Goal: Navigation & Orientation: Find specific page/section

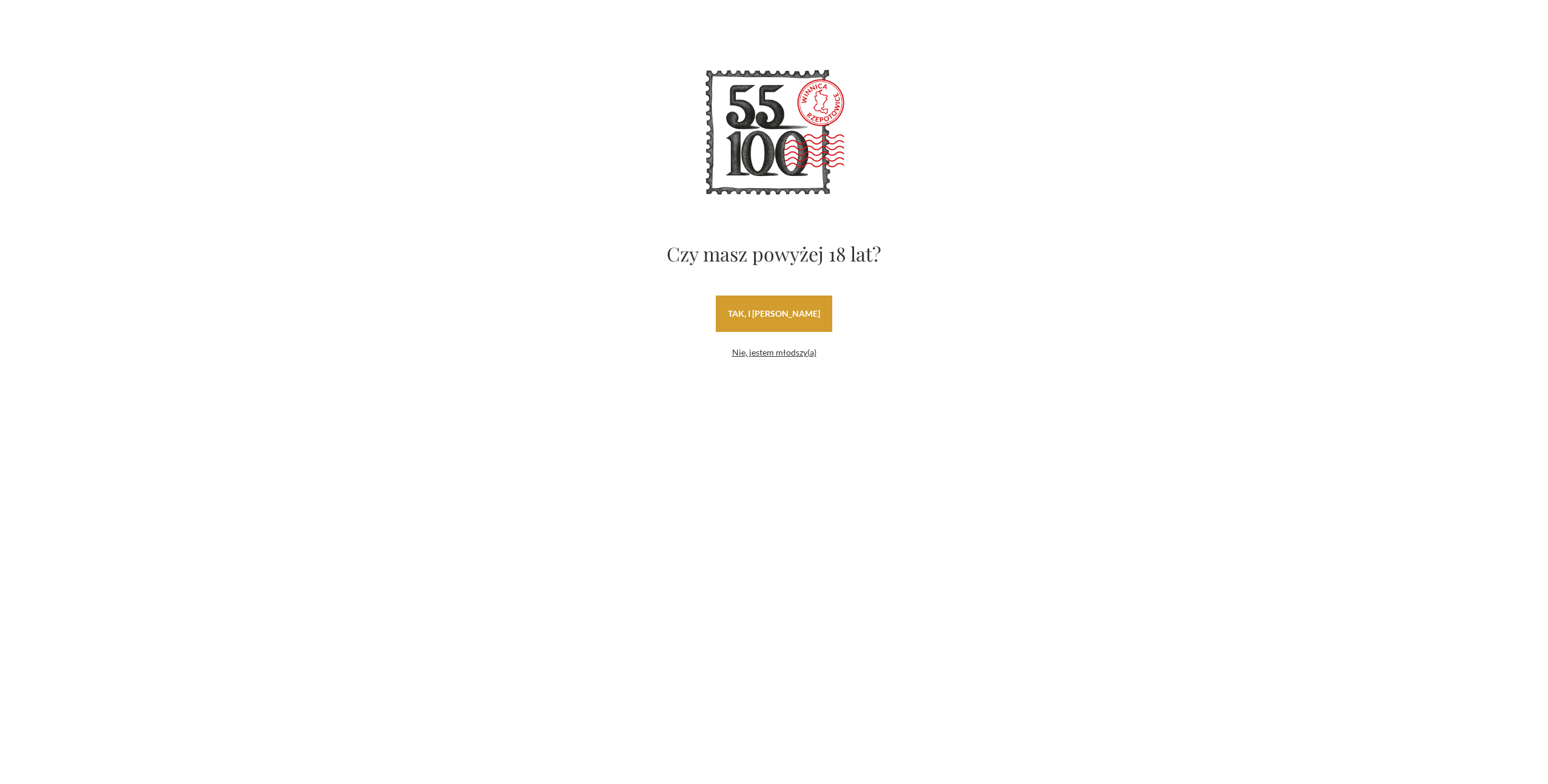
click at [742, 314] on link "tak, i [PERSON_NAME]" at bounding box center [774, 314] width 116 height 36
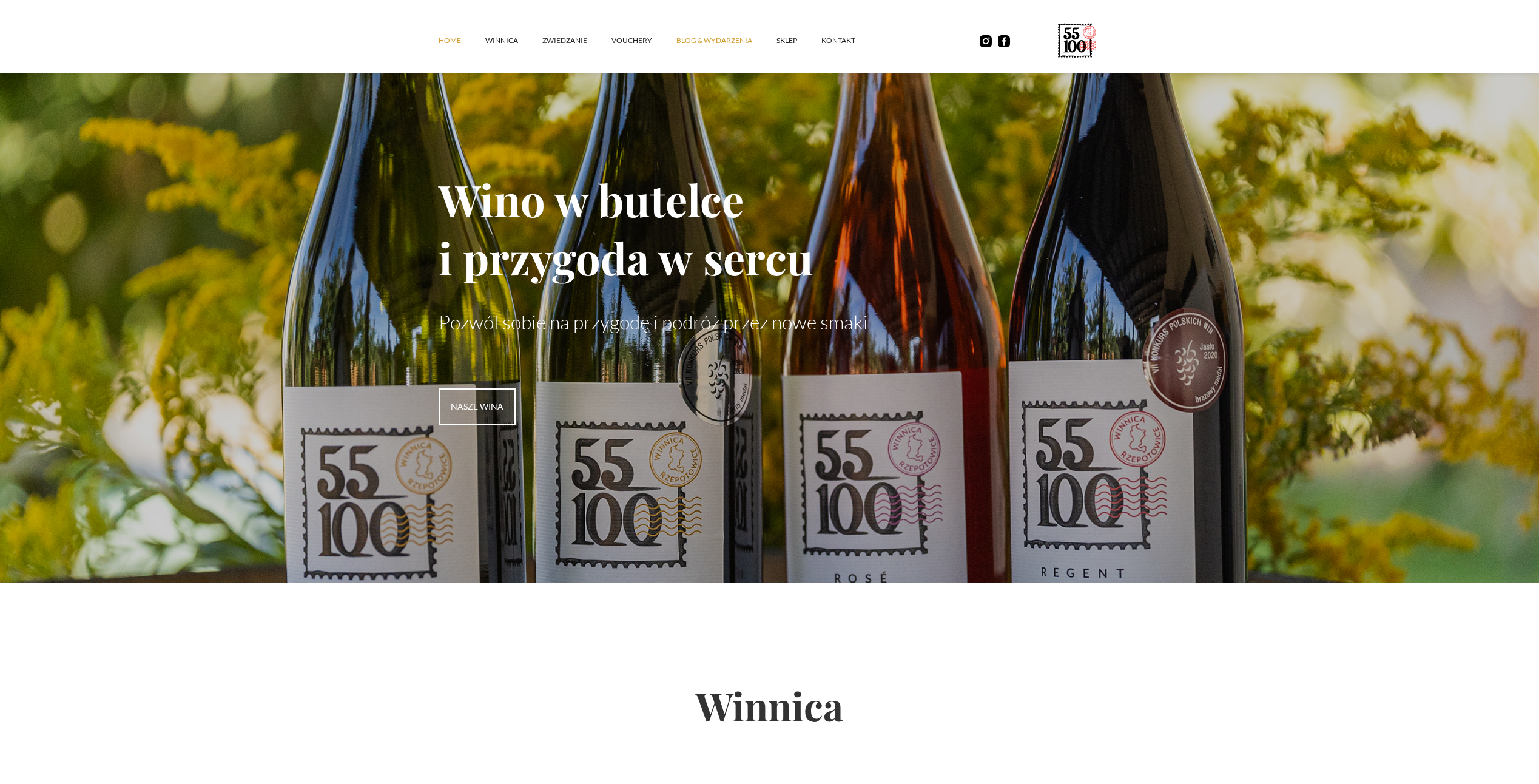
click at [736, 43] on link "Blog & Wydarzenia" at bounding box center [726, 41] width 100 height 36
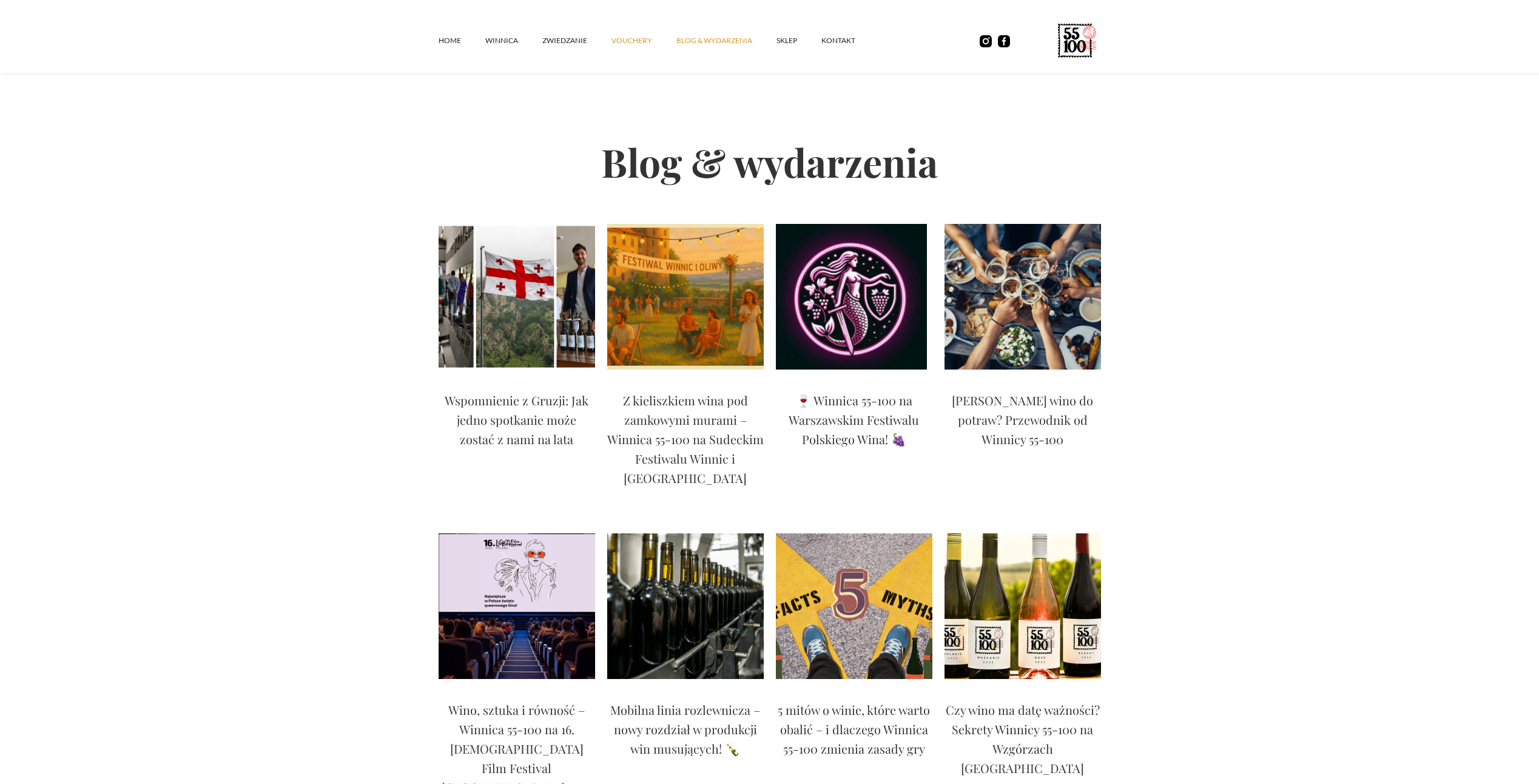
click at [626, 38] on link "vouchery" at bounding box center [644, 41] width 65 height 36
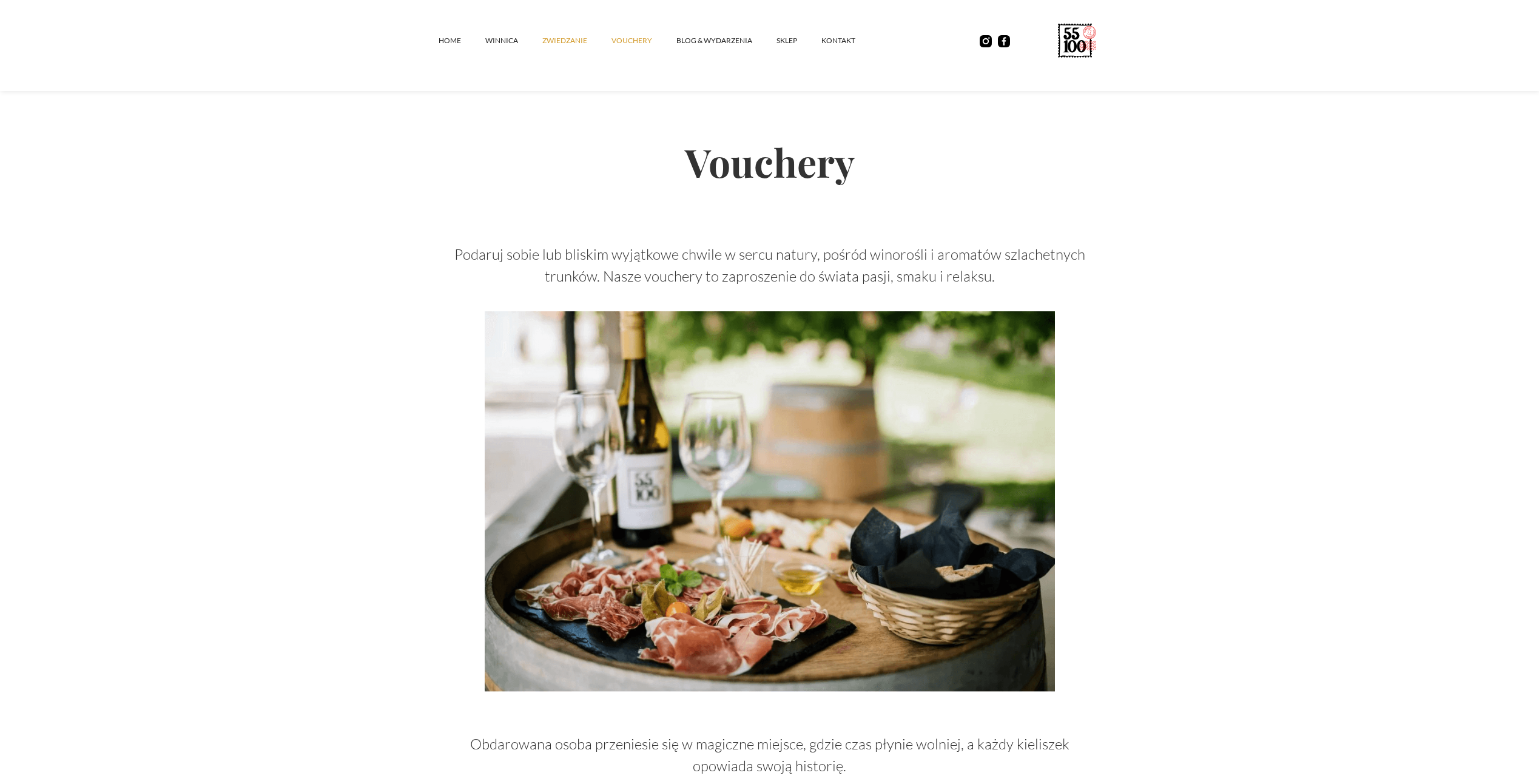
click at [560, 37] on link "ZWIEDZANIE" at bounding box center [577, 41] width 69 height 36
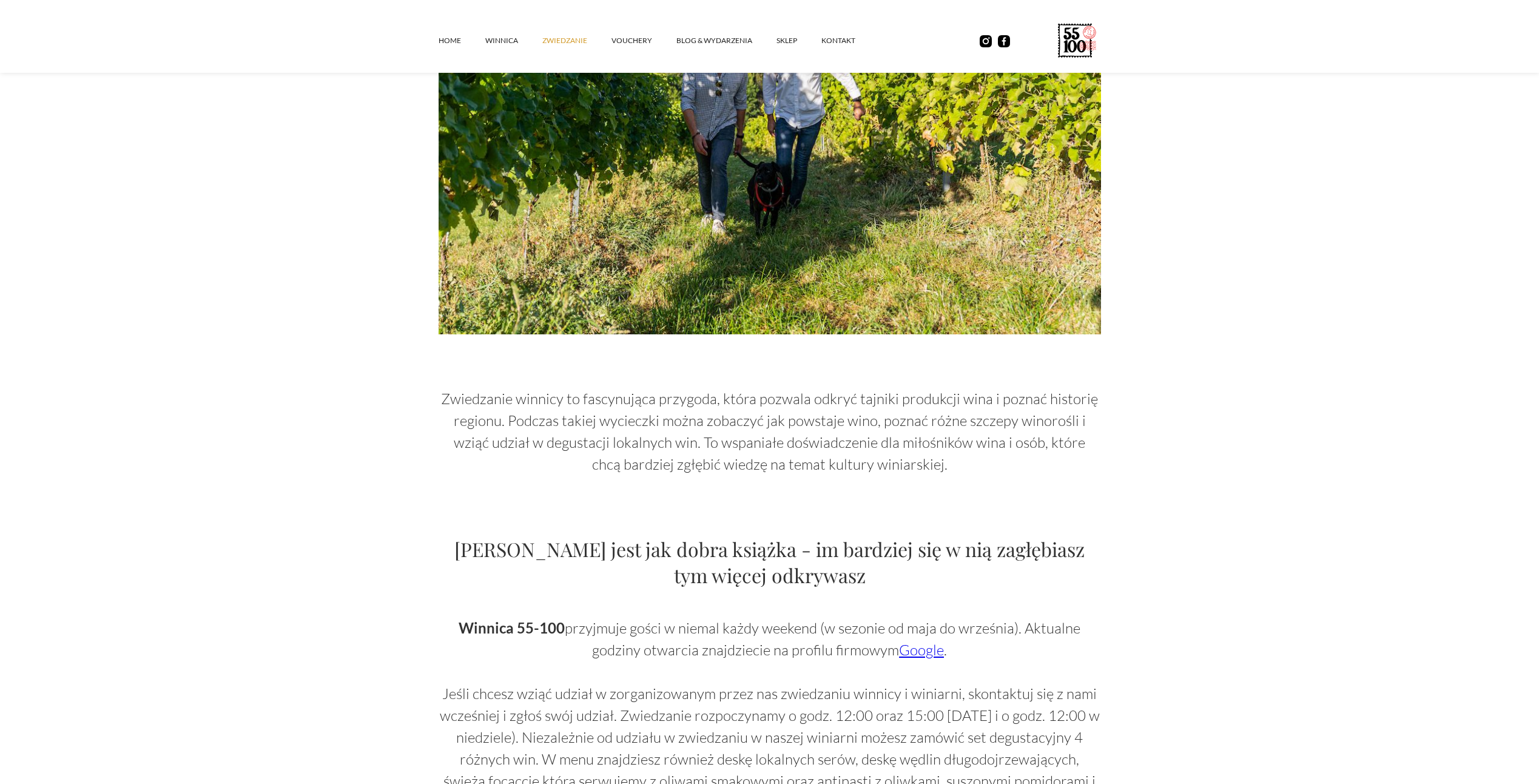
scroll to position [304, 0]
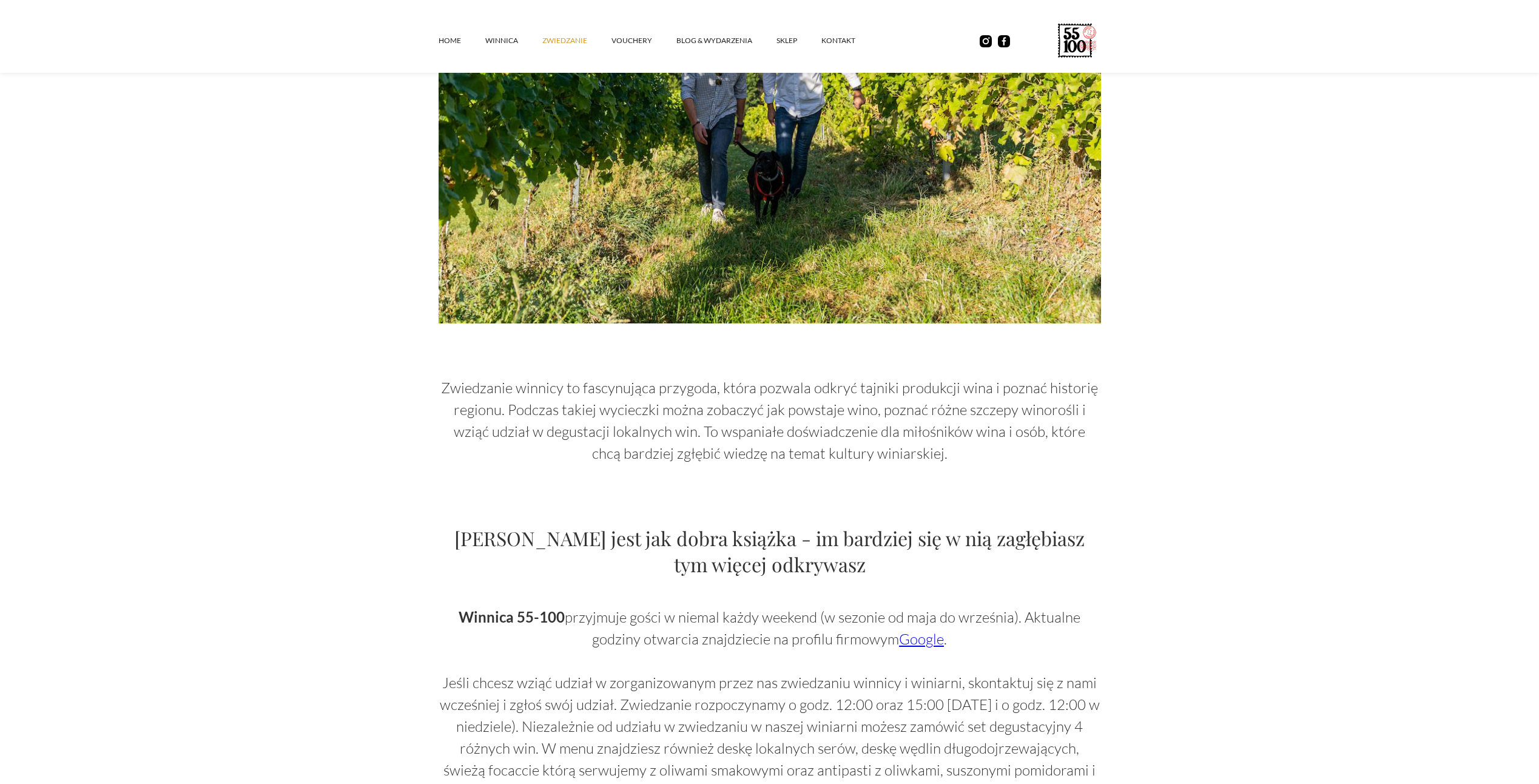
click at [927, 634] on link "Google" at bounding box center [922, 639] width 45 height 18
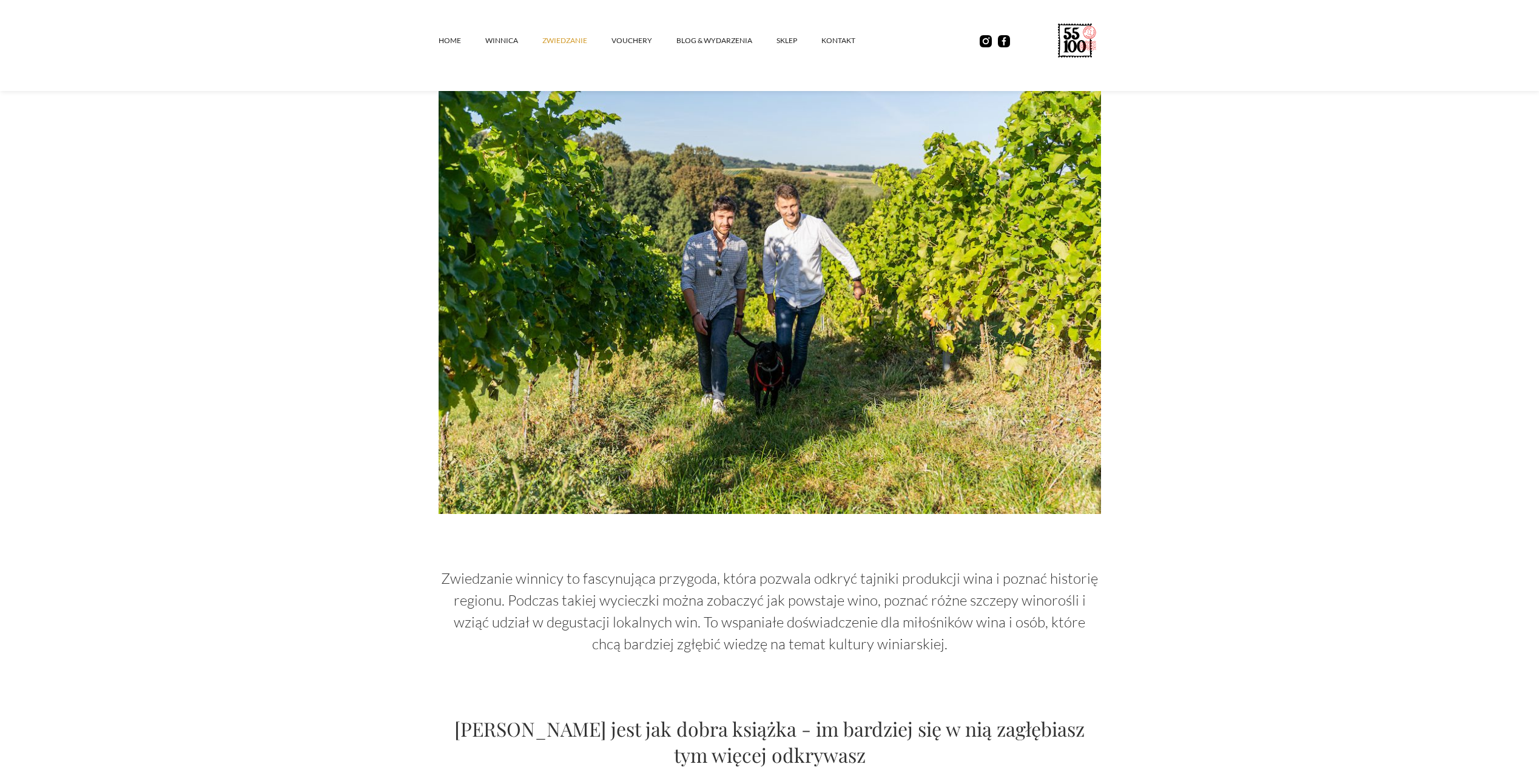
scroll to position [0, 0]
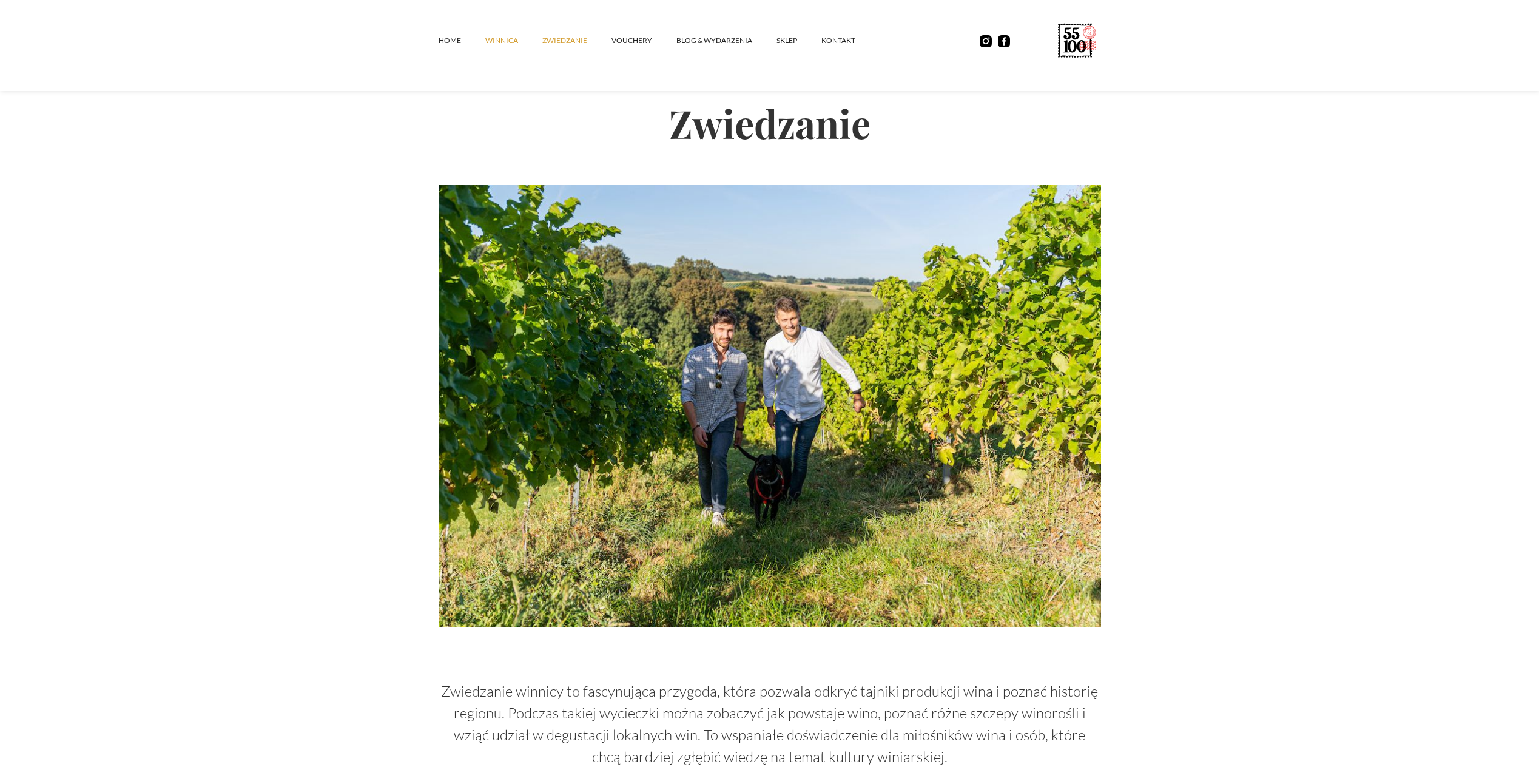
click at [507, 35] on link "winnica" at bounding box center [514, 41] width 57 height 36
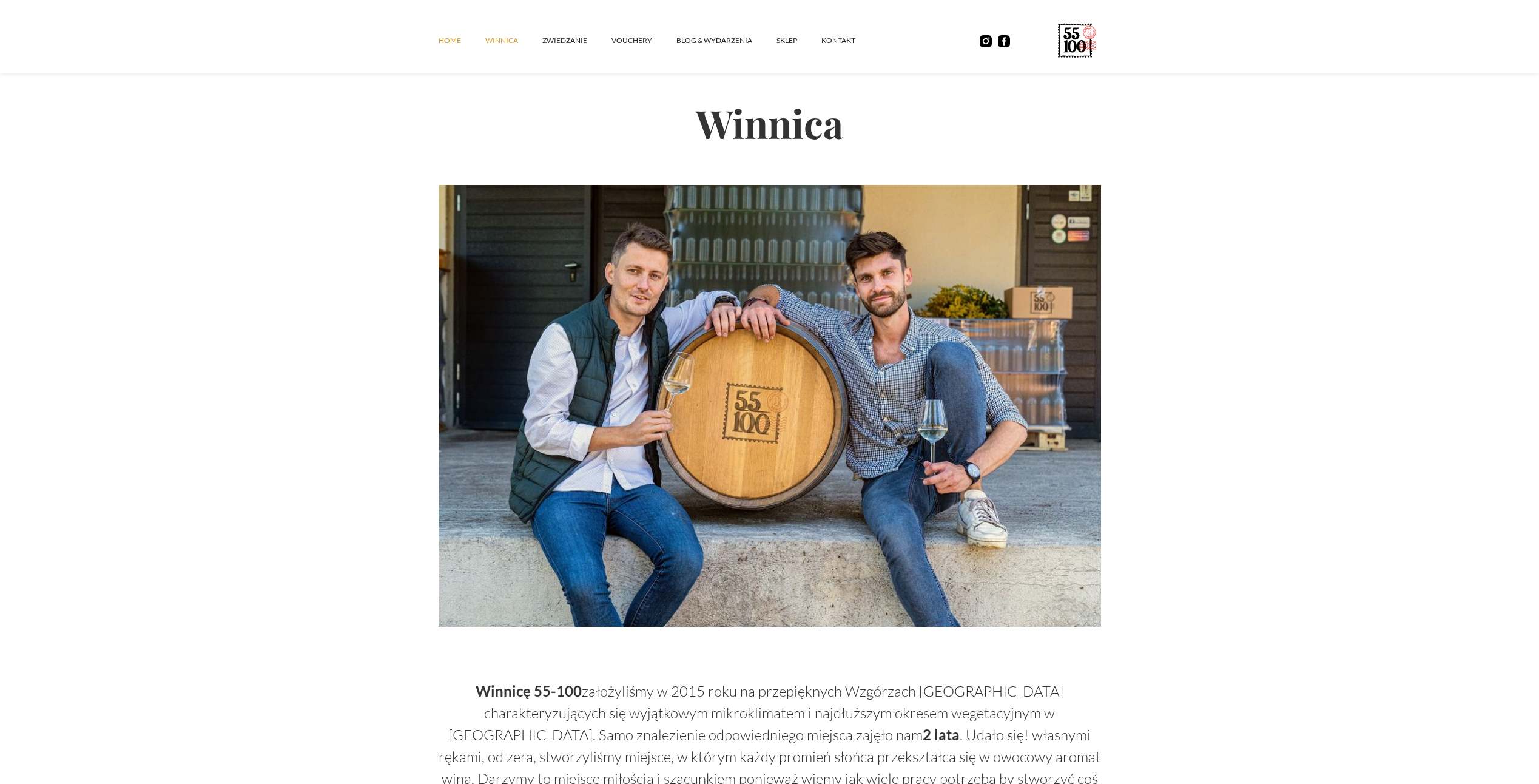
click at [448, 38] on link "Home" at bounding box center [462, 41] width 47 height 36
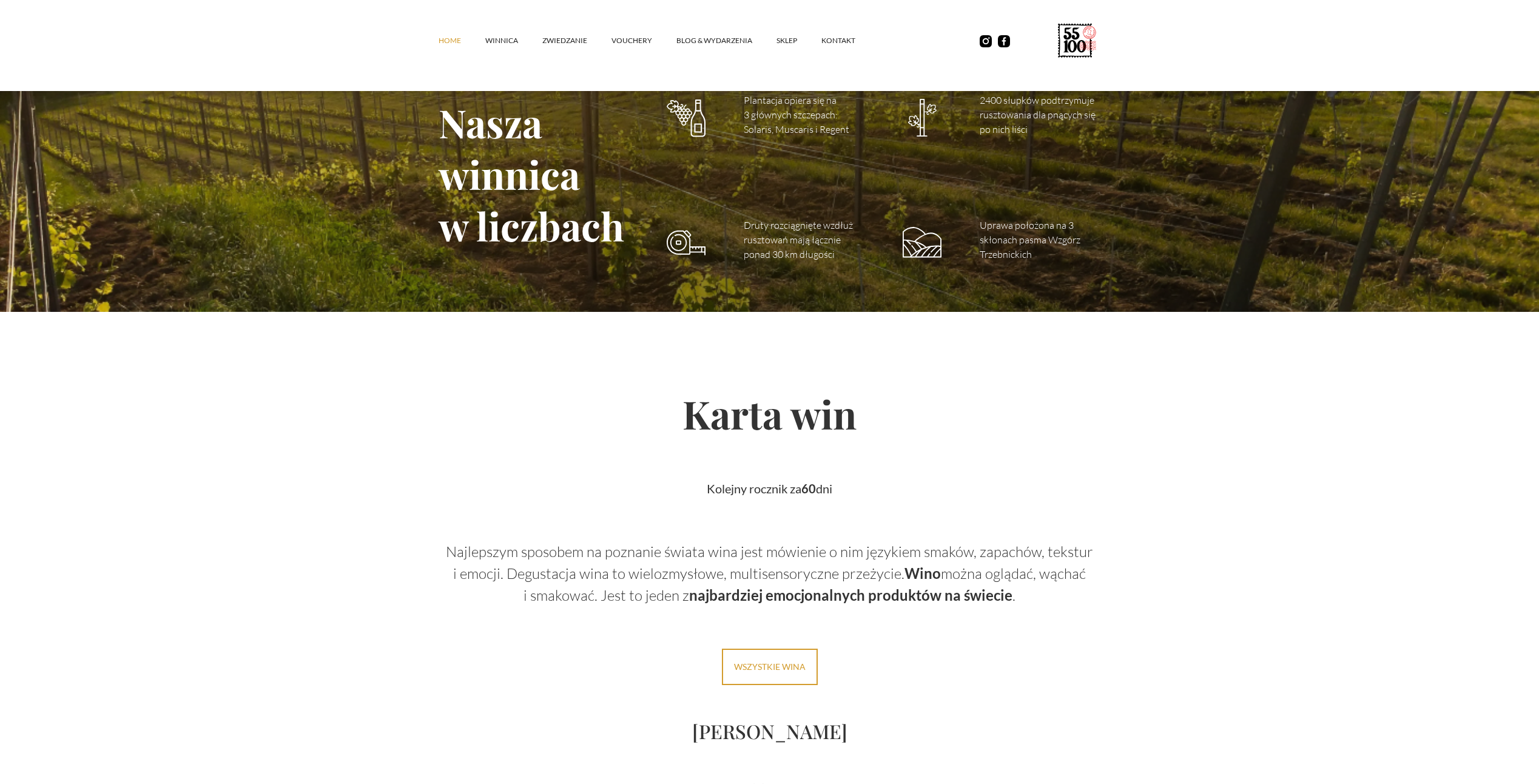
scroll to position [1698, 0]
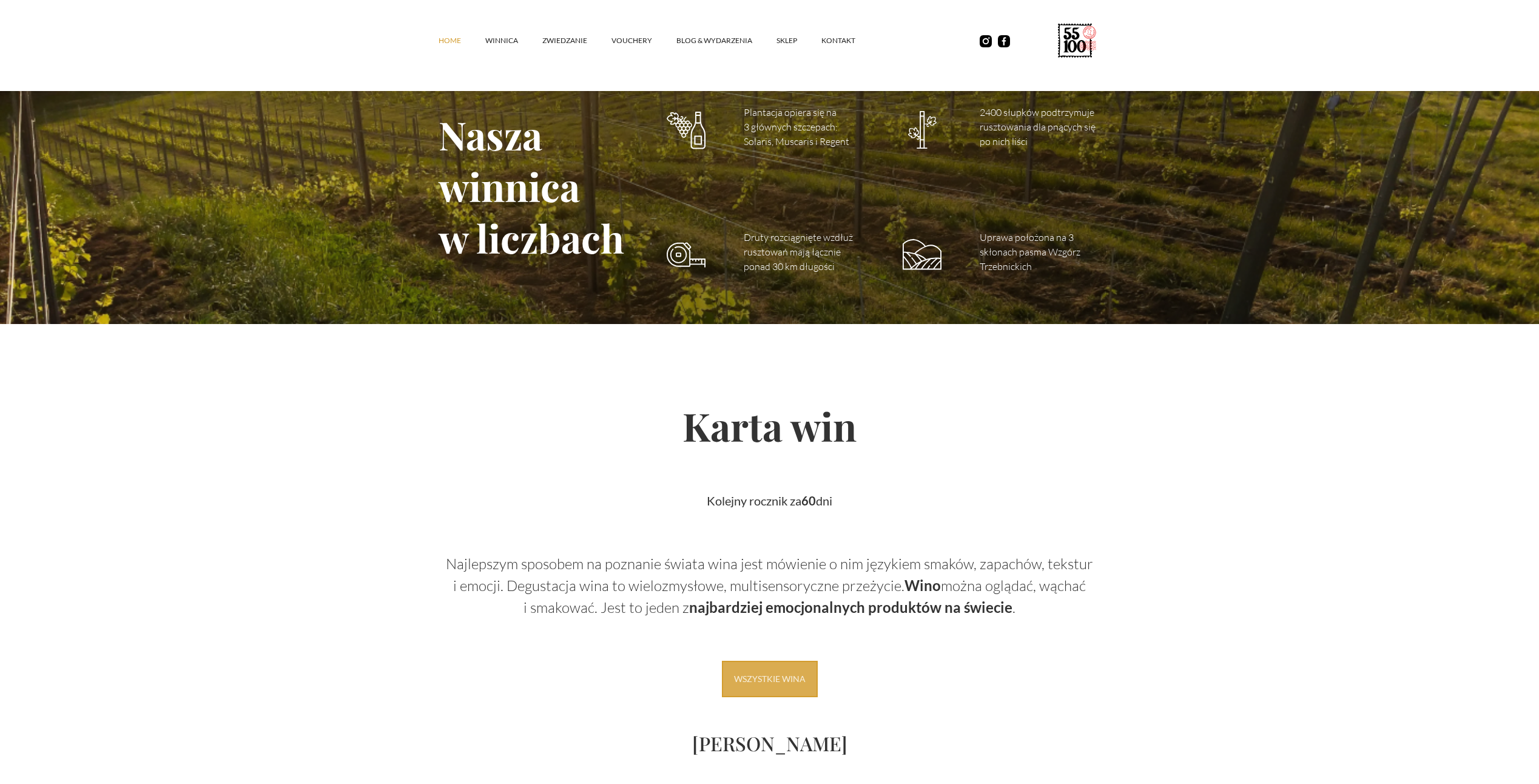
click at [751, 672] on link "Wszystkie wina" at bounding box center [770, 679] width 96 height 36
